Goal: Task Accomplishment & Management: Manage account settings

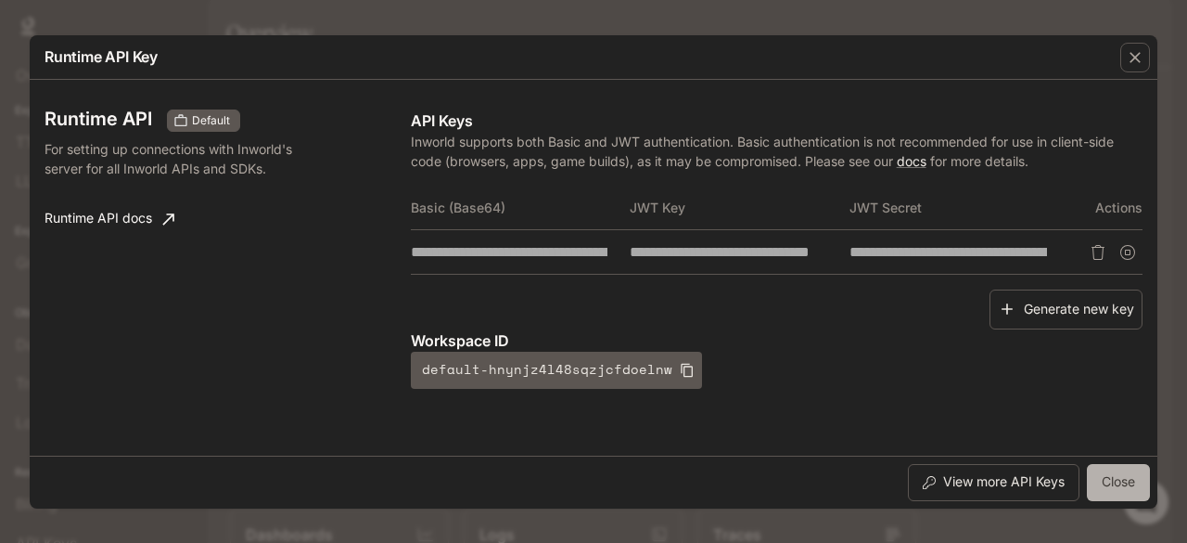
click at [1092, 487] on button "Close" at bounding box center [1118, 482] width 63 height 37
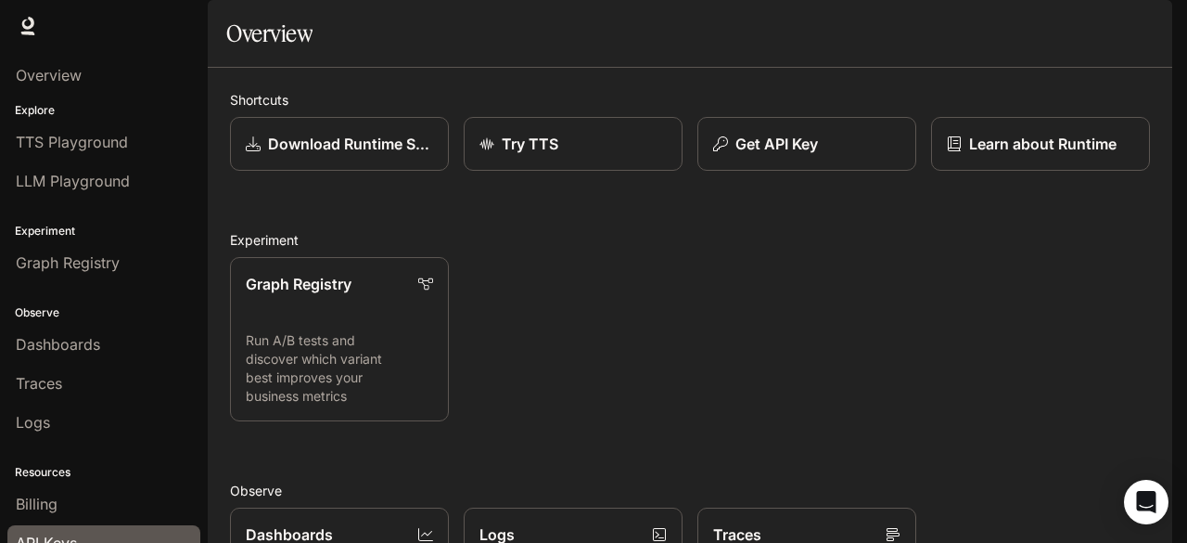
click at [39, 532] on span "API Keys" at bounding box center [46, 542] width 61 height 22
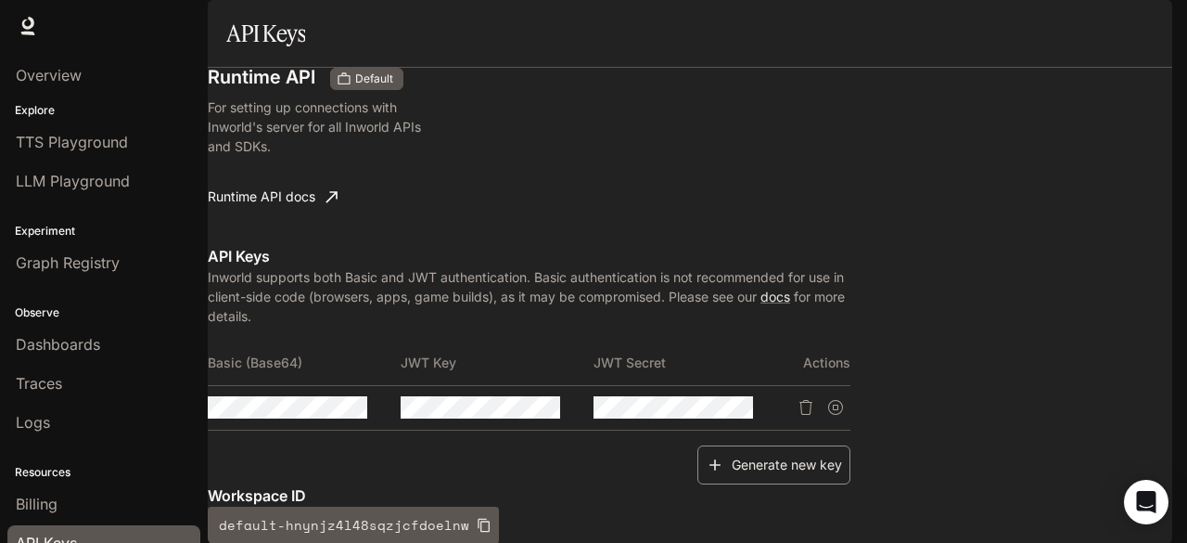
click at [851, 445] on button "Generate new key" at bounding box center [774, 465] width 153 height 40
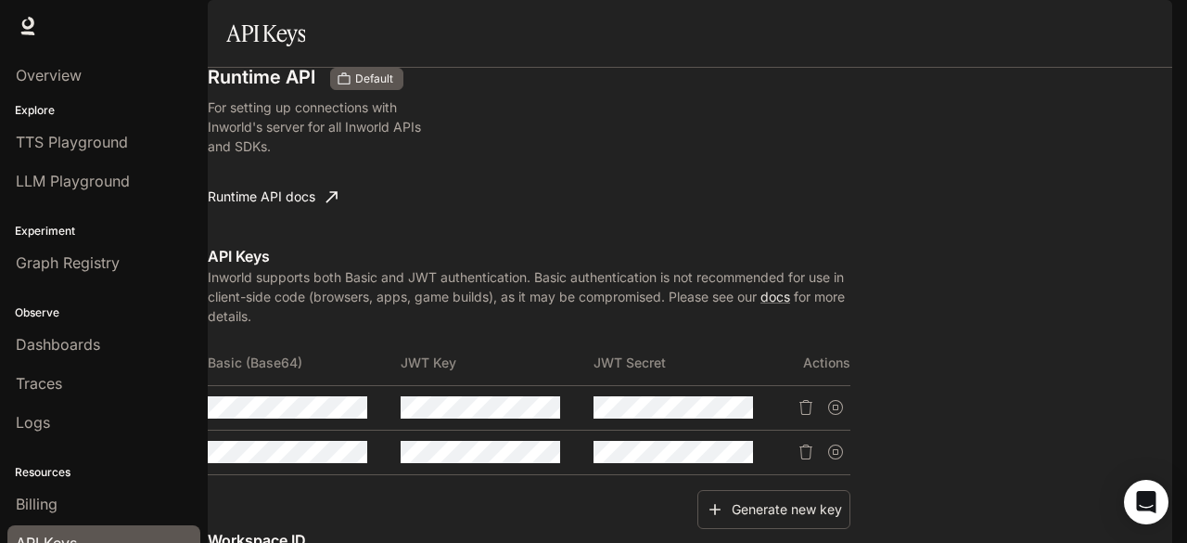
click at [843, 400] on icon "Suspend API key" at bounding box center [835, 407] width 15 height 15
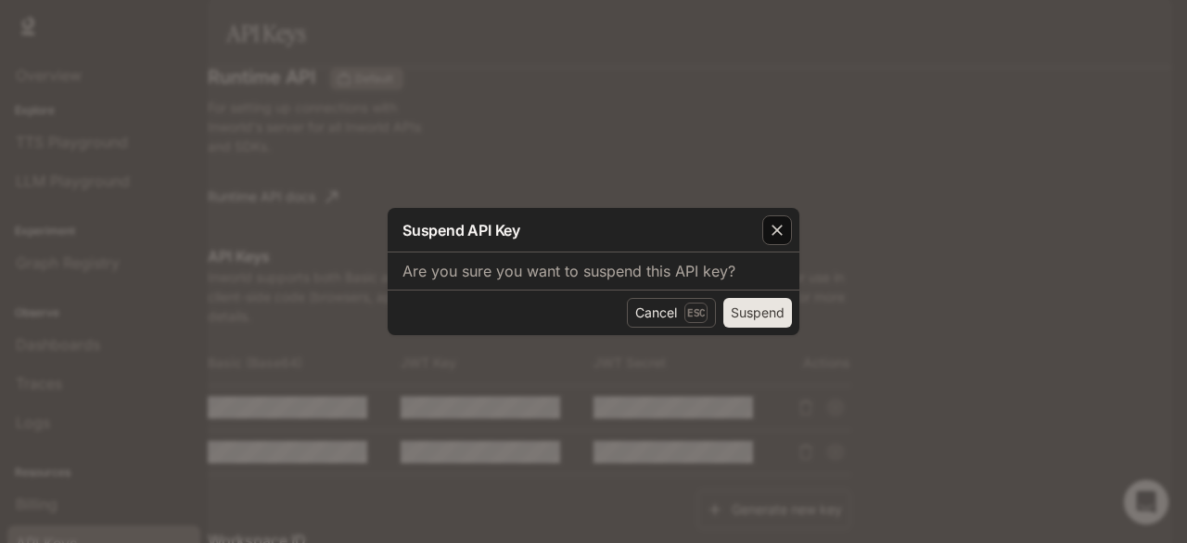
click at [790, 232] on div "button" at bounding box center [777, 230] width 30 height 30
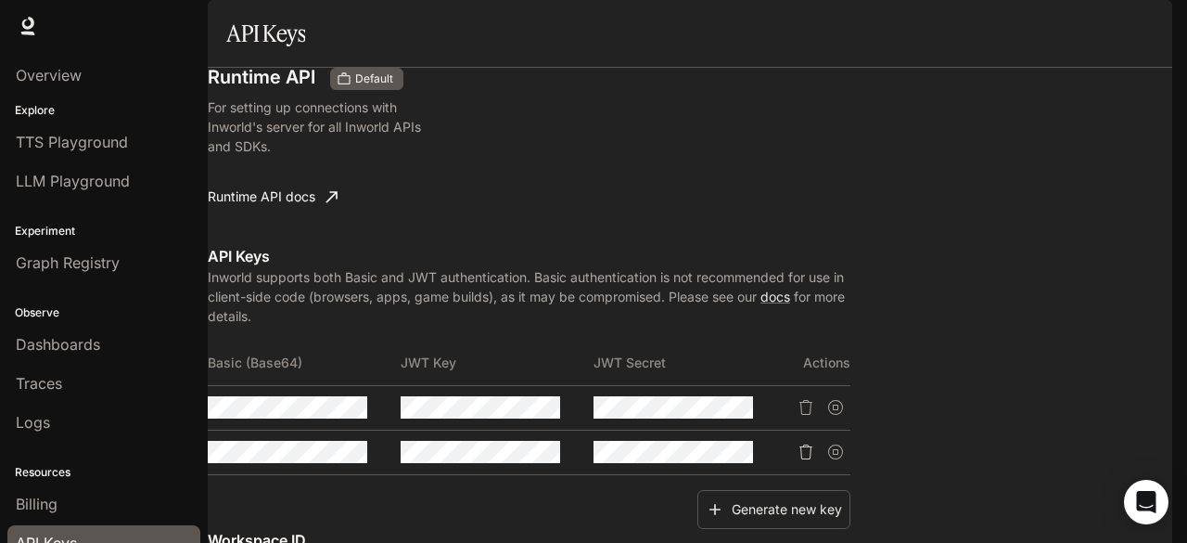
click at [813, 444] on icon "Delete API key" at bounding box center [806, 451] width 15 height 15
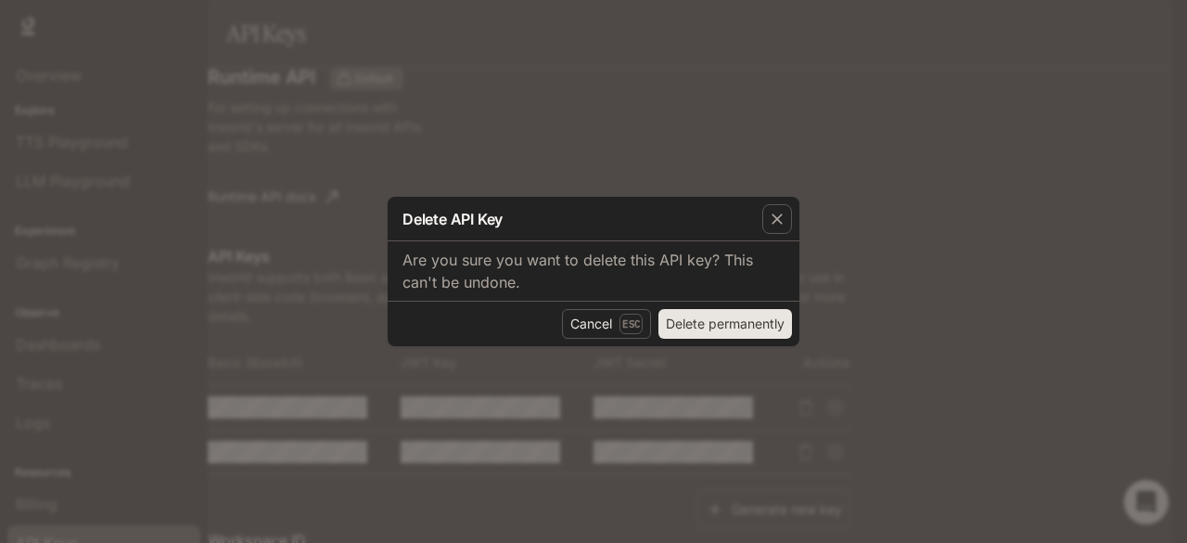
click at [1089, 369] on div "Delete API Key Are you sure you want to delete this API key? This can't be undo…" at bounding box center [593, 271] width 1187 height 543
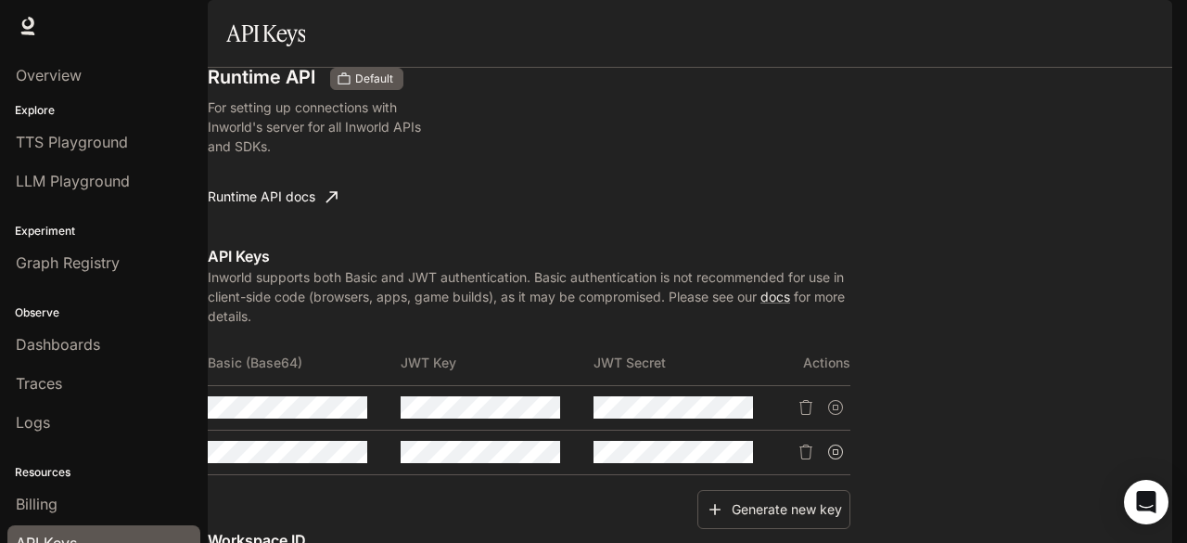
click at [843, 444] on icon "Suspend API key" at bounding box center [835, 451] width 15 height 15
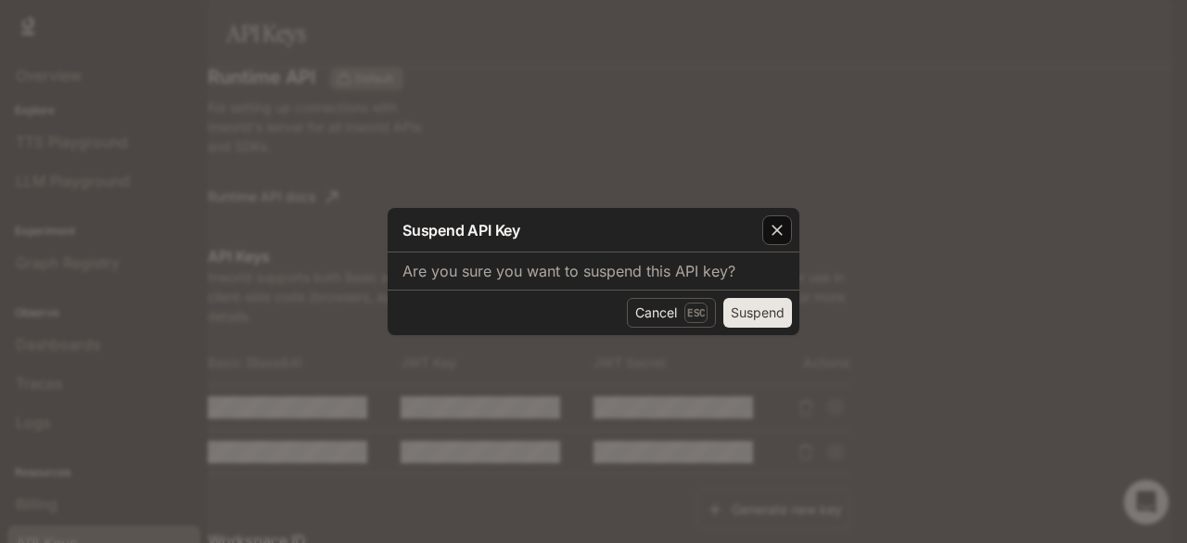
click at [780, 232] on icon "button" at bounding box center [777, 229] width 11 height 11
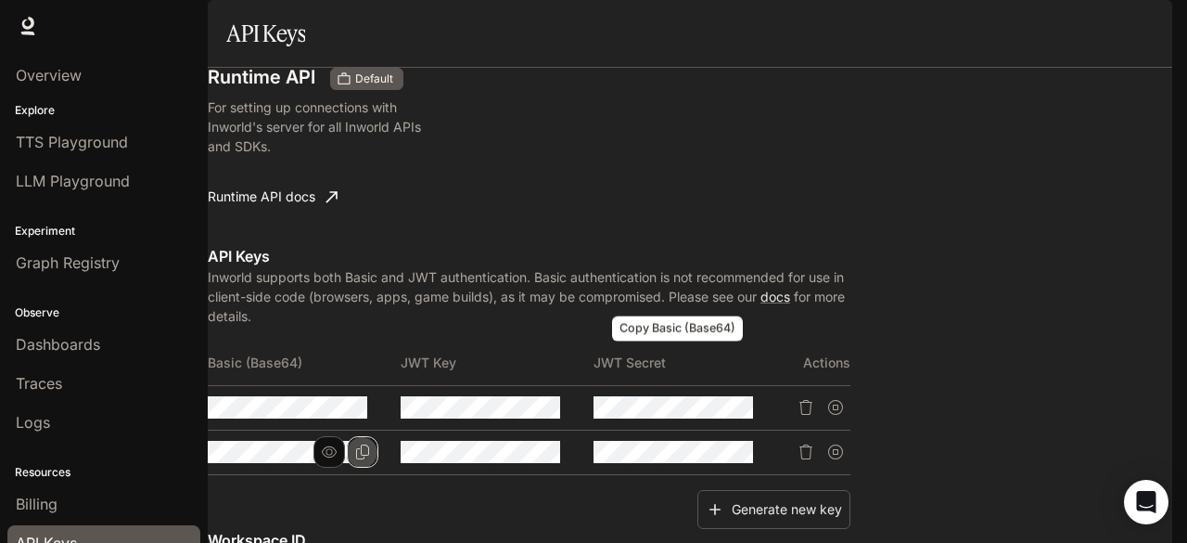
click at [369, 444] on icon "Copy Basic (Base64)" at bounding box center [362, 451] width 13 height 15
click at [337, 400] on icon "button" at bounding box center [329, 407] width 15 height 15
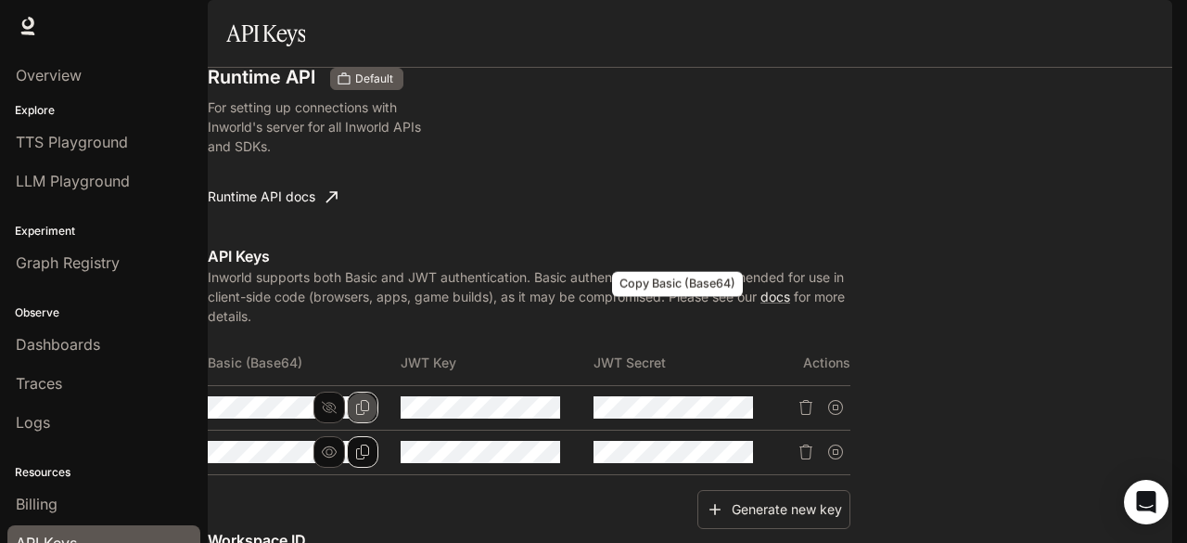
click at [370, 400] on icon "Copy Basic (Base64)" at bounding box center [362, 407] width 15 height 15
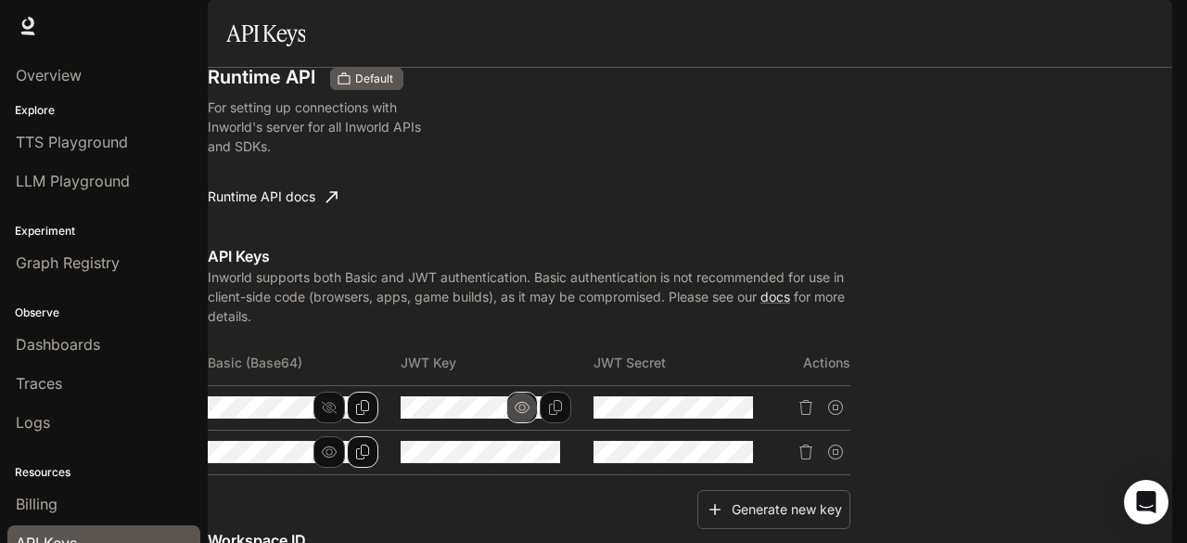
click at [530, 400] on icon "button" at bounding box center [522, 407] width 15 height 15
click at [401, 340] on th "Basic (Base64)" at bounding box center [304, 362] width 193 height 45
copy th "Basic (Base64)"
click at [594, 340] on th "JWT Key" at bounding box center [497, 362] width 193 height 45
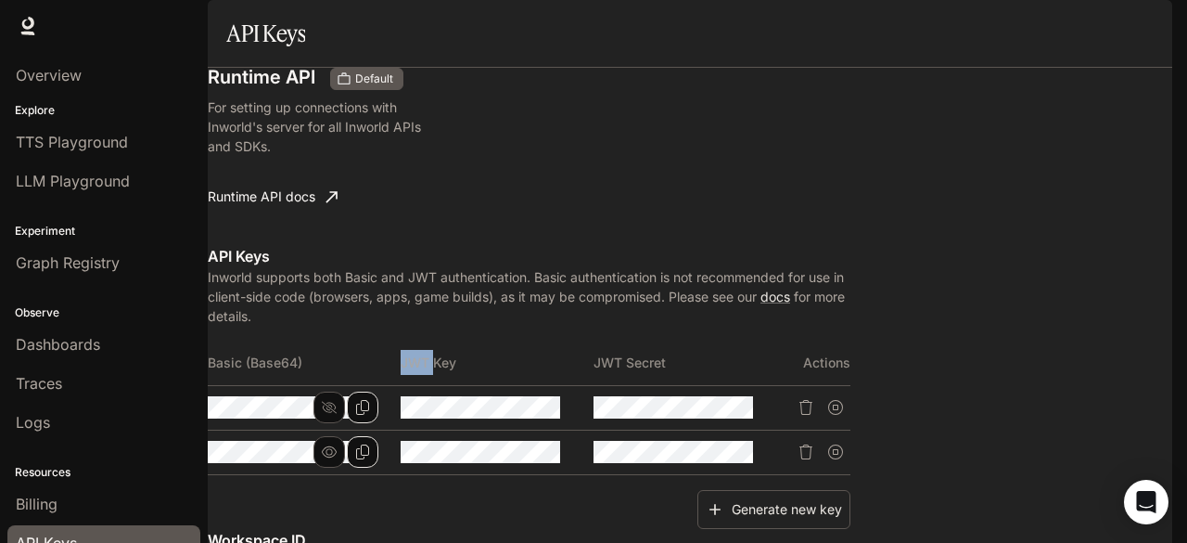
click at [594, 340] on th "JWT Key" at bounding box center [497, 362] width 193 height 45
copy th "JWT Key"
click at [530, 444] on icon "button" at bounding box center [522, 451] width 15 height 15
click at [563, 444] on icon "Copy Key" at bounding box center [555, 451] width 15 height 15
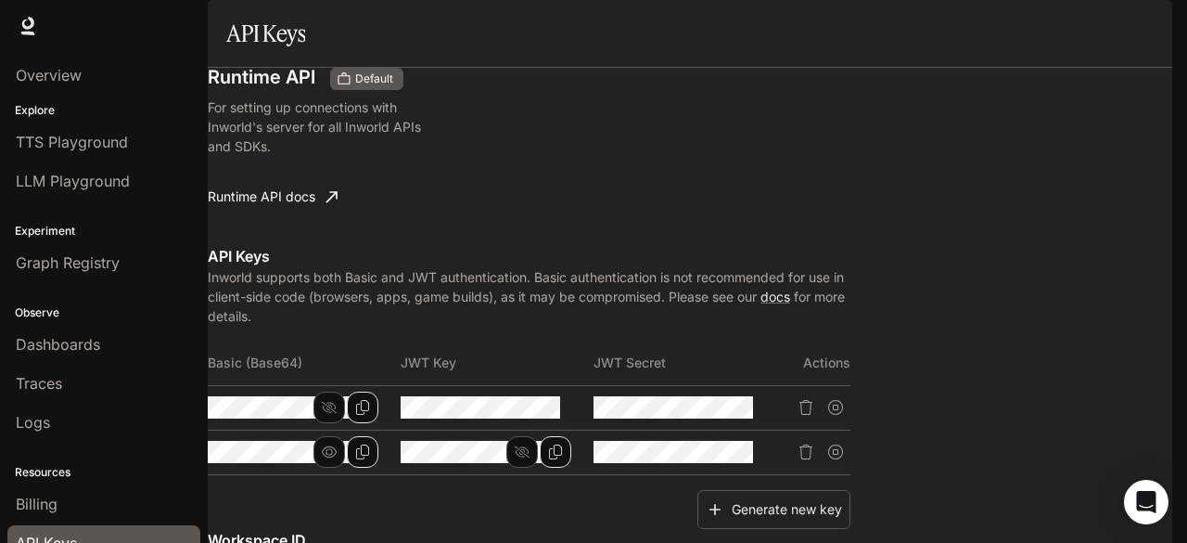
click at [748, 385] on tr at bounding box center [529, 407] width 643 height 45
click at [370, 400] on icon "Copy Basic (Base64)" at bounding box center [362, 407] width 15 height 15
drag, startPoint x: 903, startPoint y: 277, endPoint x: 979, endPoint y: 279, distance: 76.1
click at [787, 340] on th "JWT Secret" at bounding box center [690, 362] width 193 height 45
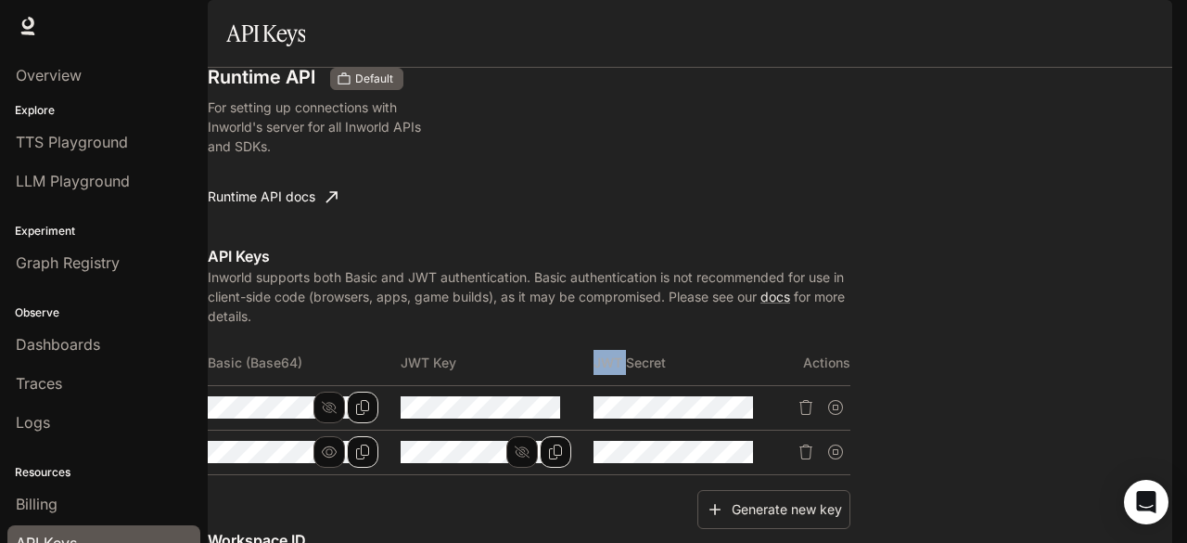
click at [787, 340] on th "JWT Secret" at bounding box center [690, 362] width 193 height 45
copy th "JWT Secret"
click at [723, 400] on icon "button" at bounding box center [715, 407] width 15 height 15
click at [756, 400] on icon "Copy Secret" at bounding box center [748, 407] width 15 height 15
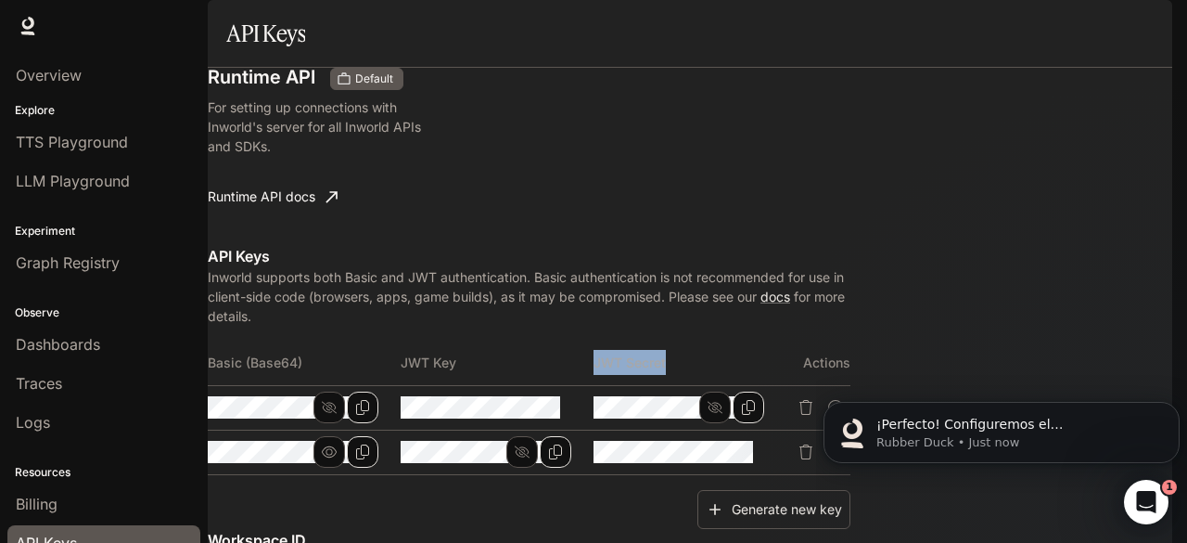
scroll to position [0, 0]
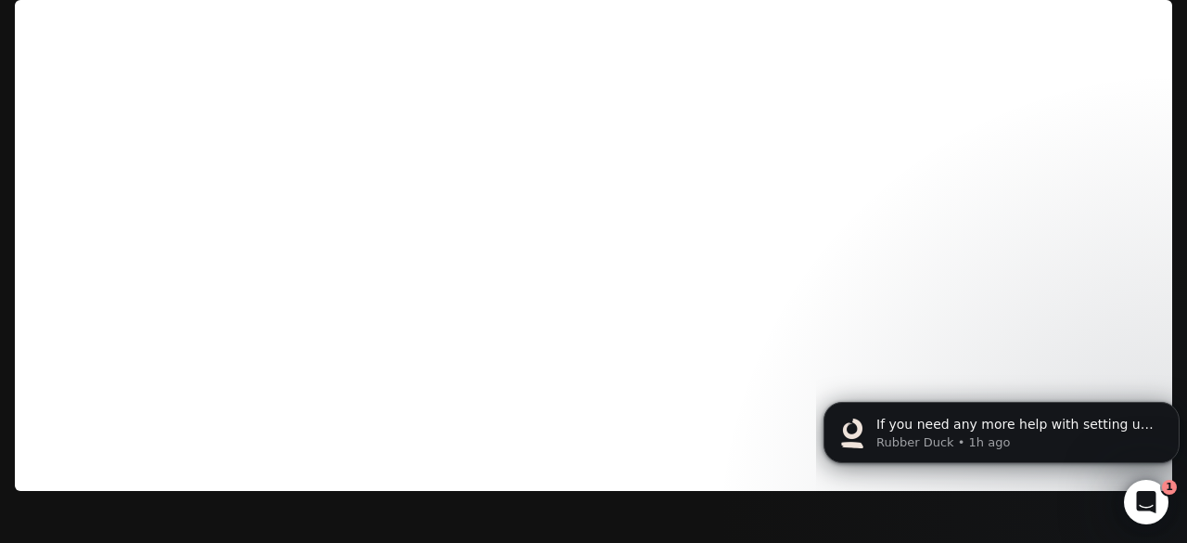
click at [1140, 17] on img "button" at bounding box center [1146, 26] width 26 height 26
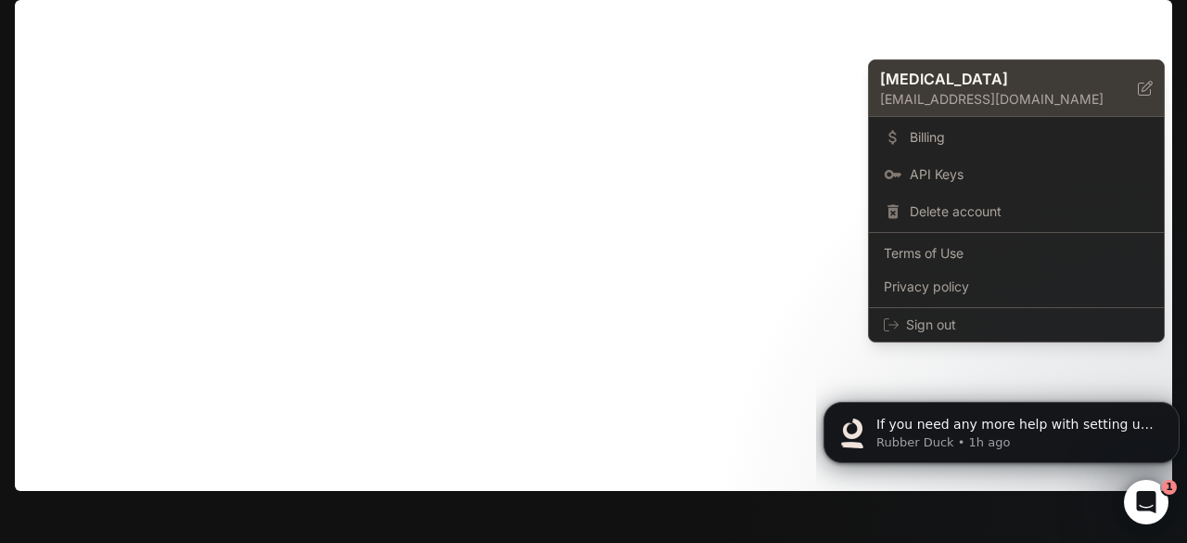
click at [1157, 84] on div "Mili ruizmili81@gmail.com" at bounding box center [1016, 88] width 295 height 57
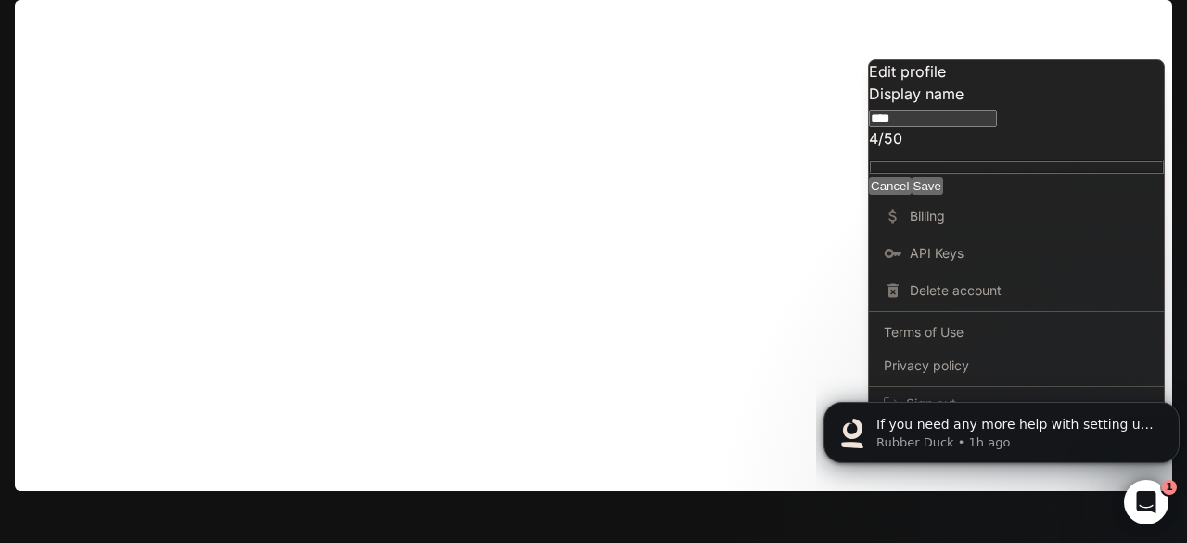
click at [807, 122] on div at bounding box center [593, 271] width 1187 height 543
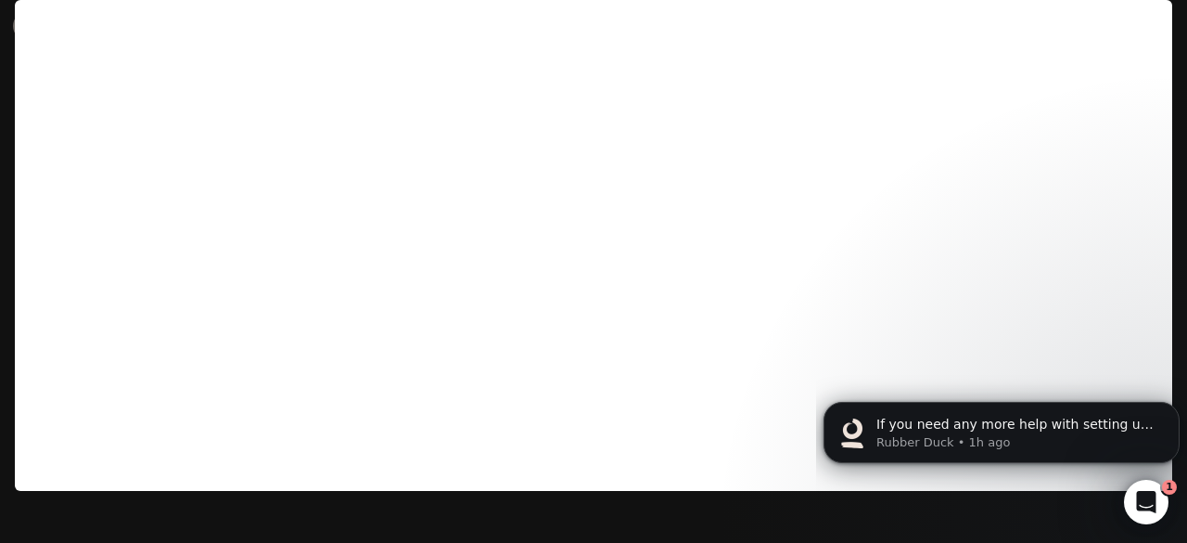
click at [28, 23] on icon at bounding box center [28, 26] width 19 height 19
click at [1050, 377] on body "¡Perfecto! Para ejecutar el grafo completo de Carmen: Inicialización: const exe…" at bounding box center [1002, 427] width 356 height 115
click at [1026, 377] on body "¡Perfecto! Para ejecutar el grafo completo de Carmen: Inicialización: const exe…" at bounding box center [1002, 427] width 356 height 115
click at [903, 380] on body "¡Perfecto! Para ejecutar el grafo completo de Carmen: Inicialización: const exe…" at bounding box center [1002, 427] width 356 height 115
click at [1174, 406] on icon "Dismiss notification" at bounding box center [1174, 406] width 6 height 6
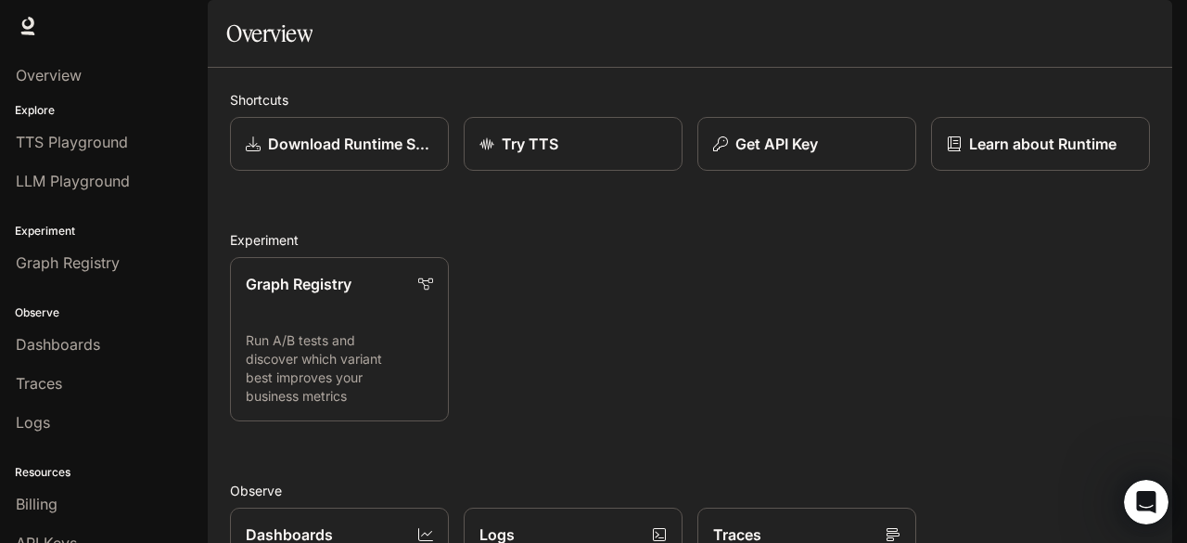
scroll to position [3, 0]
